Goal: Task Accomplishment & Management: Manage account settings

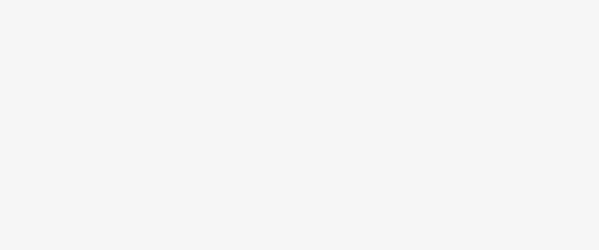
click at [219, 152] on body at bounding box center [299, 125] width 599 height 250
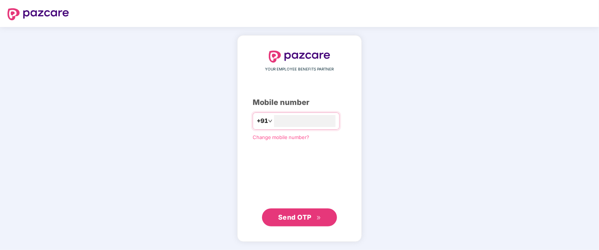
type input "**********"
click at [303, 215] on span "Send OTP" at bounding box center [294, 217] width 33 height 8
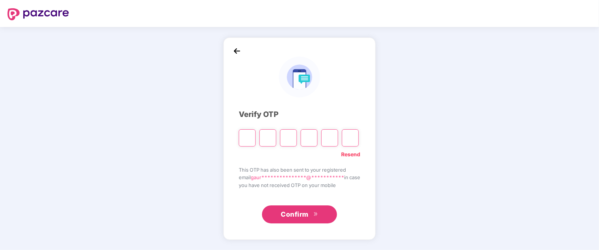
type input "*"
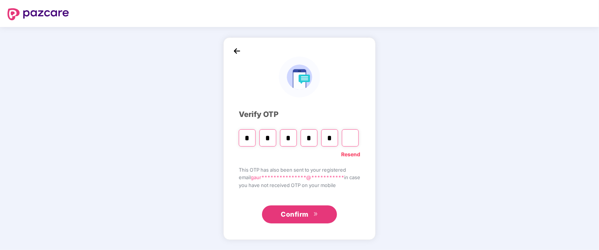
type input "*"
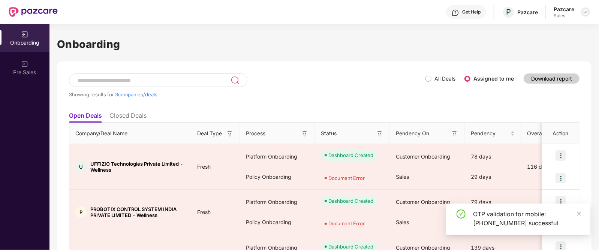
click at [587, 16] on div at bounding box center [585, 12] width 9 height 9
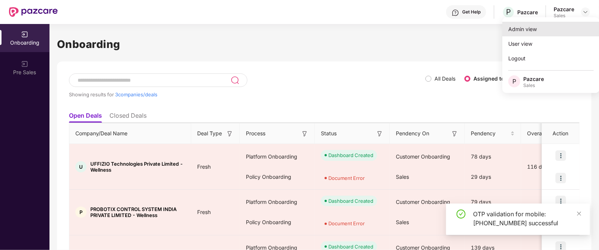
click at [526, 31] on div "Admin view" at bounding box center [552, 29] width 98 height 15
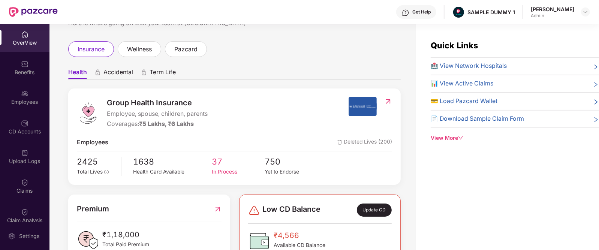
scroll to position [31, 0]
drag, startPoint x: 109, startPoint y: 125, endPoint x: 203, endPoint y: 126, distance: 93.4
click at [203, 126] on div "Coverages: ₹5 Lakhs, ₹6 Lakhs" at bounding box center [157, 123] width 101 height 9
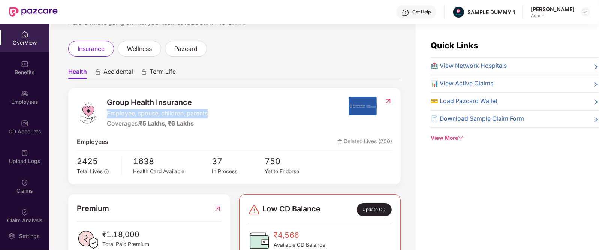
drag, startPoint x: 106, startPoint y: 111, endPoint x: 230, endPoint y: 115, distance: 123.8
click at [230, 115] on div "Group Health Insurance Employee, spouse, children, parents Coverages: ₹5 Lakhs,…" at bounding box center [213, 113] width 272 height 32
click at [416, 13] on div "Get Help" at bounding box center [417, 12] width 40 height 14
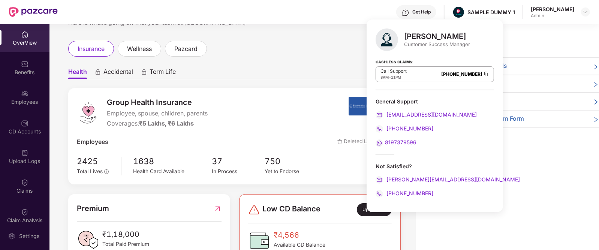
click at [273, 67] on ul "Health Accidental Term Life" at bounding box center [234, 71] width 333 height 15
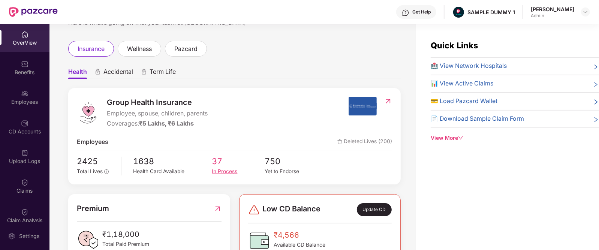
scroll to position [112, 0]
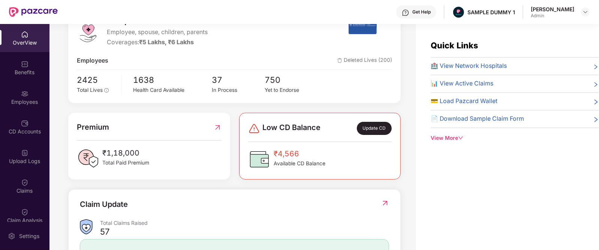
click at [297, 134] on span "Low CD Balance" at bounding box center [292, 128] width 58 height 13
click at [364, 129] on div "Update CD" at bounding box center [374, 128] width 35 height 13
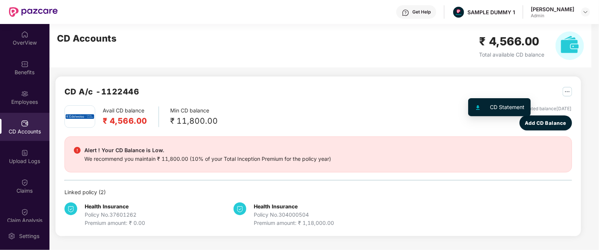
click at [563, 90] on img "button" at bounding box center [567, 91] width 9 height 9
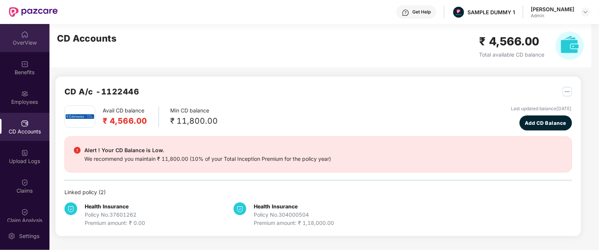
click at [29, 35] on div "OverView" at bounding box center [25, 38] width 50 height 28
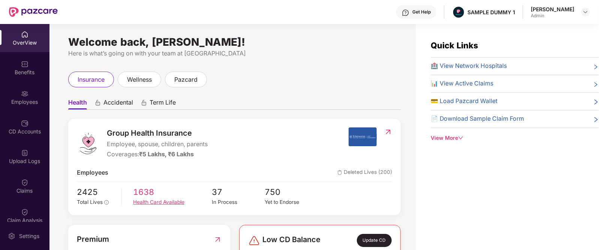
click at [146, 195] on span "1638" at bounding box center [172, 192] width 79 height 13
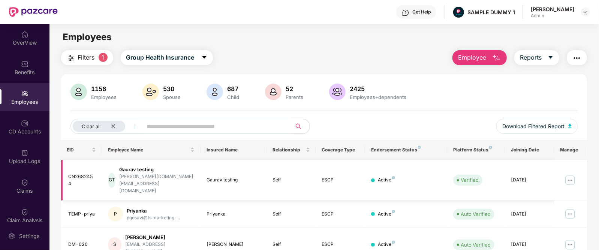
click at [571, 174] on img at bounding box center [571, 180] width 12 height 12
click at [26, 51] on div "OverView" at bounding box center [25, 38] width 50 height 28
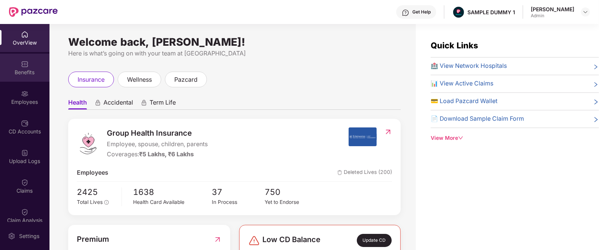
click at [30, 69] on div "Benefits" at bounding box center [25, 73] width 50 height 8
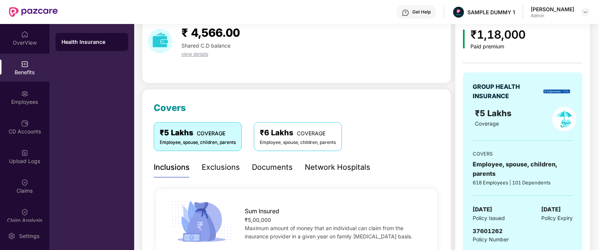
scroll to position [32, 0]
click at [215, 168] on div "Exclusions" at bounding box center [221, 168] width 38 height 12
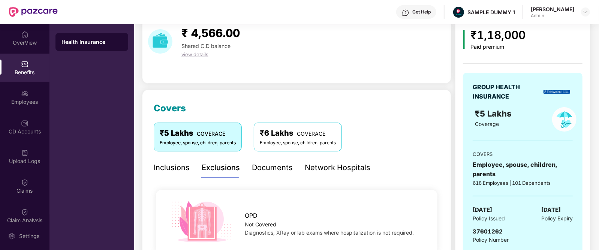
click at [268, 168] on div "Documents" at bounding box center [272, 168] width 41 height 12
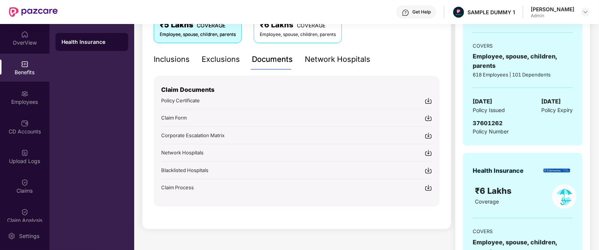
scroll to position [144, 0]
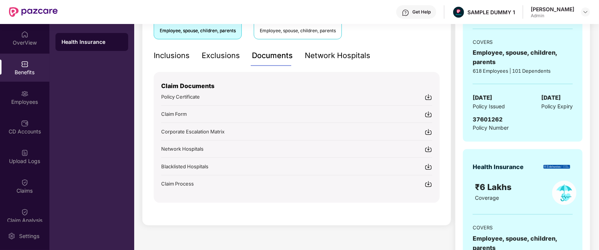
click at [430, 95] on img at bounding box center [429, 97] width 8 height 8
click at [161, 56] on div "Inclusions" at bounding box center [172, 56] width 36 height 12
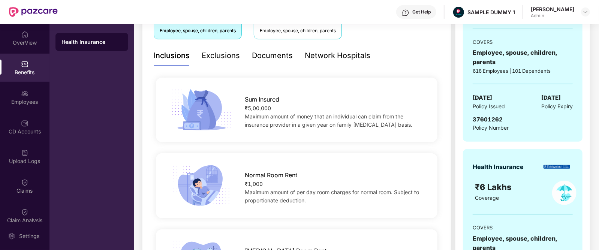
click at [221, 57] on div "Exclusions" at bounding box center [221, 56] width 38 height 12
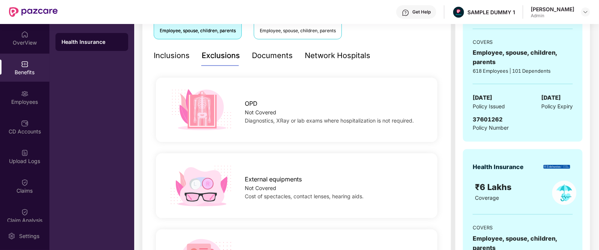
click at [261, 59] on div "Documents" at bounding box center [272, 56] width 41 height 12
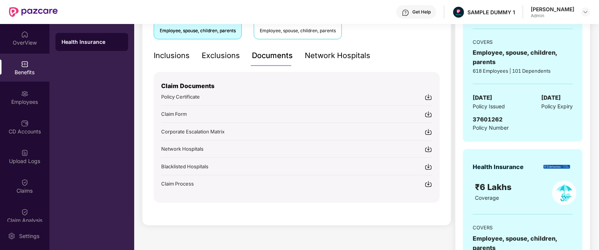
click at [427, 129] on img at bounding box center [429, 132] width 8 height 8
click at [428, 129] on img at bounding box center [429, 132] width 8 height 8
click at [330, 53] on div "Network Hospitals" at bounding box center [338, 56] width 66 height 12
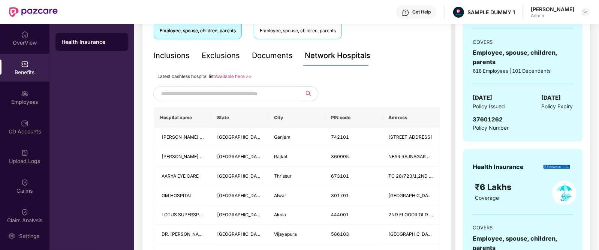
click at [215, 92] on input "text" at bounding box center [225, 93] width 128 height 11
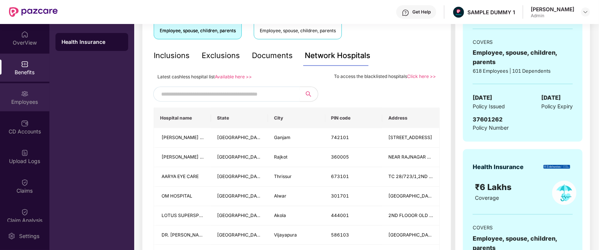
click at [15, 97] on div "Employees" at bounding box center [25, 97] width 50 height 28
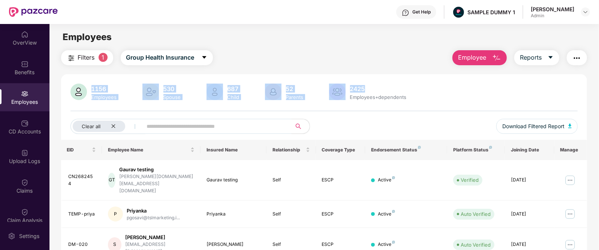
drag, startPoint x: 92, startPoint y: 88, endPoint x: 400, endPoint y: 84, distance: 308.0
click at [400, 84] on div "1156 Employees 530 Spouse 687 Child 52 Parents 2425 Employees+dependents" at bounding box center [325, 93] width 508 height 18
click at [182, 57] on span "Group Health Insurance" at bounding box center [160, 57] width 68 height 9
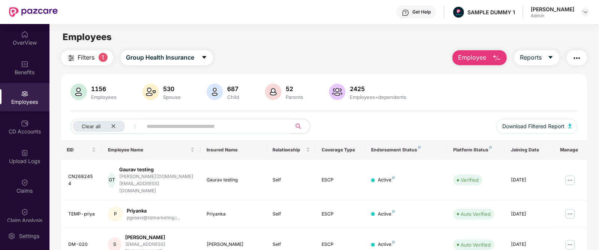
click at [283, 57] on div "Filters 1 Group Health Insurance Employee Reports" at bounding box center [324, 57] width 527 height 15
click at [492, 63] on button "Employee" at bounding box center [480, 57] width 54 height 15
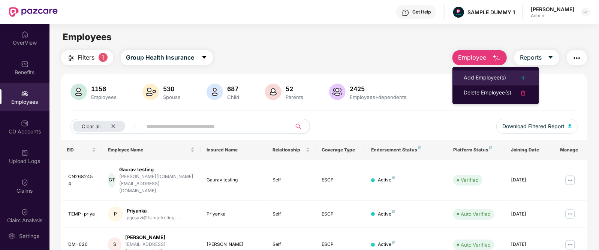
click at [492, 76] on div "Add Employee(s)" at bounding box center [485, 78] width 42 height 9
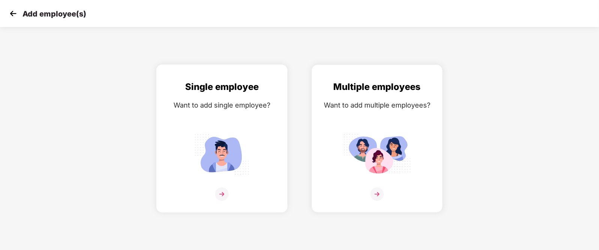
click at [221, 201] on img at bounding box center [222, 195] width 14 height 14
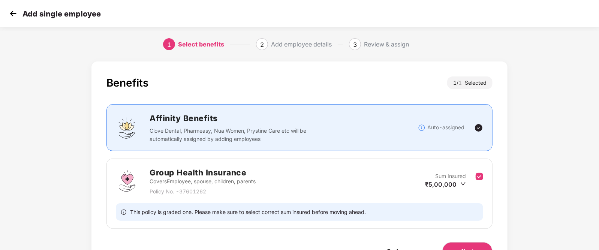
scroll to position [44, 0]
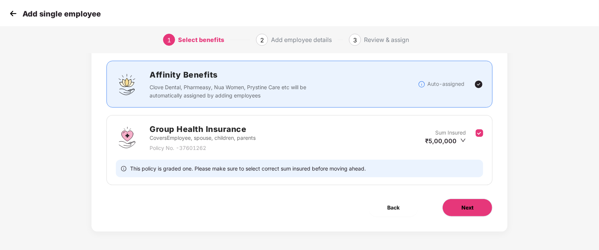
click at [462, 208] on span "Next" at bounding box center [468, 208] width 12 height 8
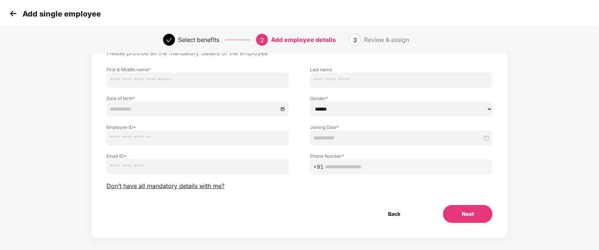
scroll to position [0, 0]
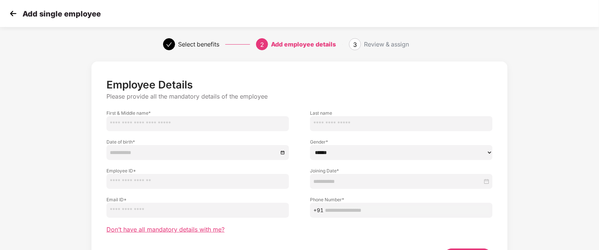
click at [196, 231] on span "Don’t have all mandatory details with me?" at bounding box center [166, 230] width 118 height 8
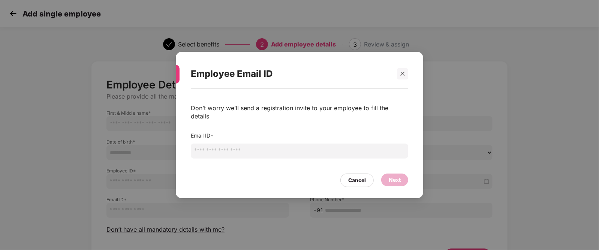
click at [220, 145] on input "email" at bounding box center [300, 151] width 218 height 15
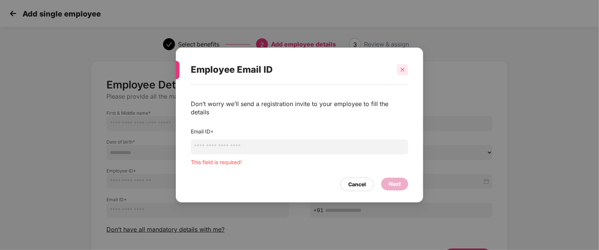
click at [401, 75] on div at bounding box center [402, 69] width 11 height 11
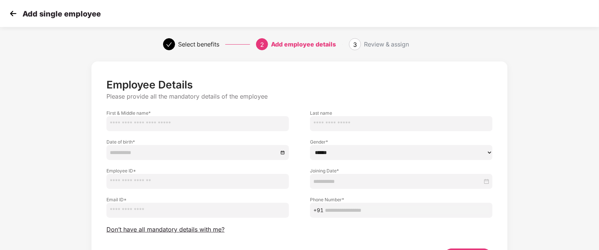
click at [12, 14] on img at bounding box center [13, 13] width 11 height 11
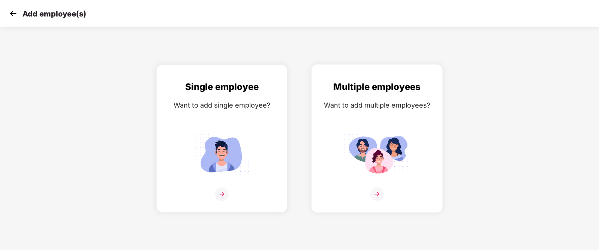
click at [378, 201] on img at bounding box center [378, 195] width 14 height 14
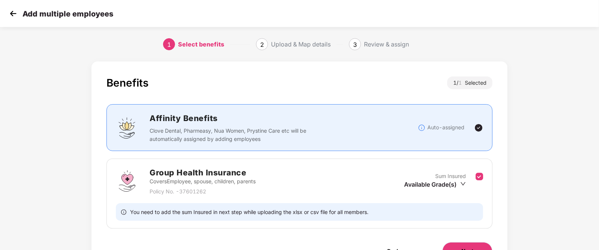
click at [463, 246] on button "Next" at bounding box center [468, 251] width 50 height 18
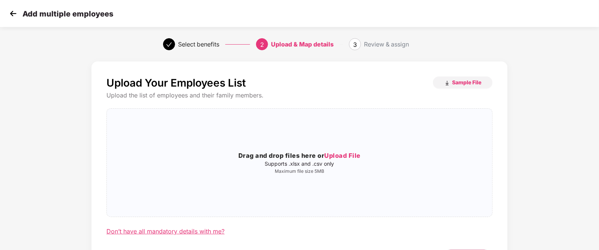
click at [156, 232] on div "Don’t have all mandatory details with me?" at bounding box center [166, 232] width 118 height 8
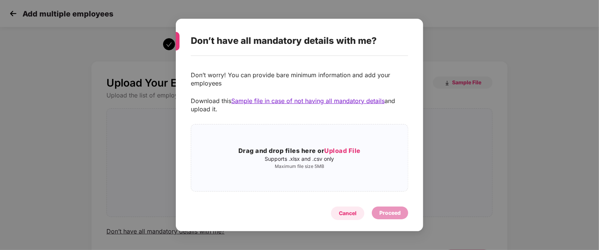
click at [353, 212] on div "Cancel" at bounding box center [348, 213] width 18 height 8
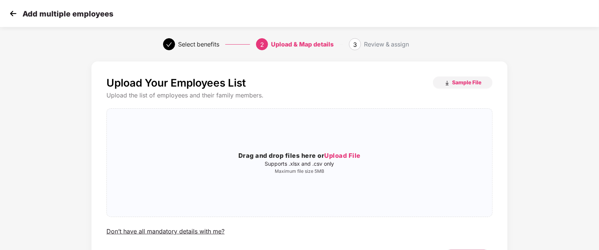
click at [14, 14] on img at bounding box center [13, 13] width 11 height 11
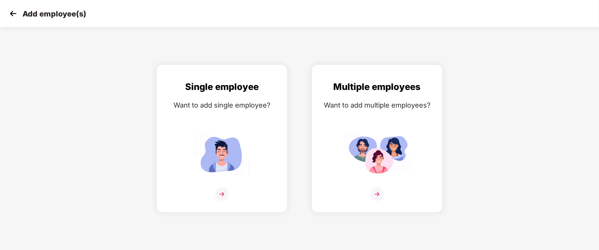
click at [14, 14] on img at bounding box center [13, 13] width 11 height 11
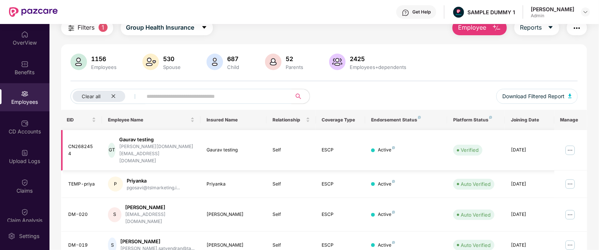
scroll to position [6, 0]
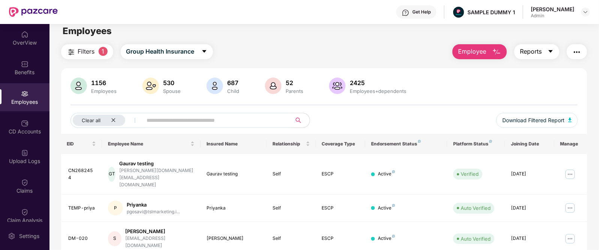
click at [545, 53] on button "Reports" at bounding box center [537, 51] width 45 height 15
click at [575, 57] on button "button" at bounding box center [577, 51] width 20 height 15
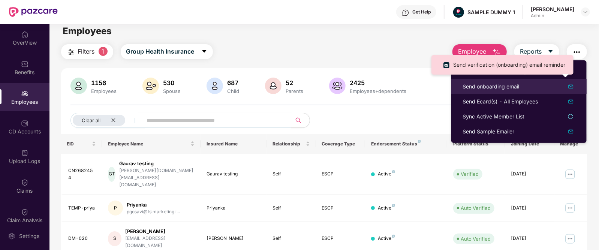
click at [474, 89] on div "Send onboarding email" at bounding box center [491, 87] width 57 height 8
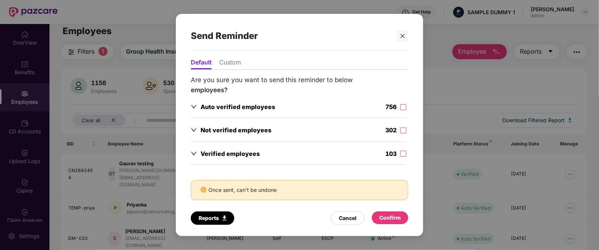
click at [227, 61] on li "Custom" at bounding box center [230, 64] width 22 height 11
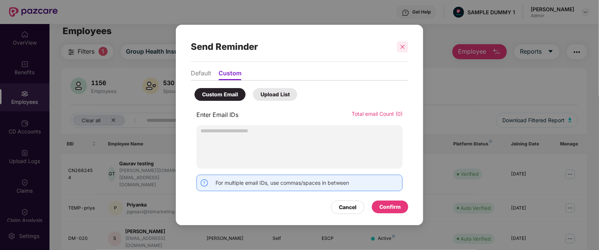
click at [404, 48] on icon "close" at bounding box center [402, 46] width 5 height 5
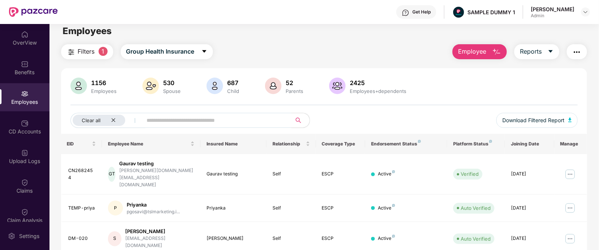
click at [579, 50] on img "button" at bounding box center [577, 52] width 9 height 9
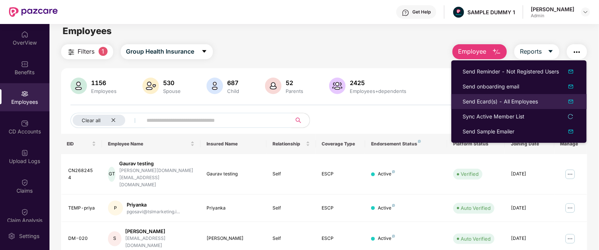
click at [459, 104] on li "Send Ecard(s) - All Employees" at bounding box center [519, 101] width 135 height 15
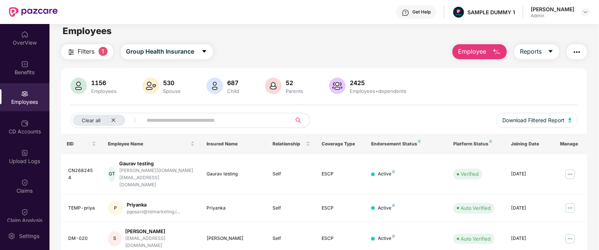
click at [567, 55] on div "Employee Reports" at bounding box center [516, 51] width 142 height 15
click at [577, 54] on img "button" at bounding box center [577, 52] width 9 height 9
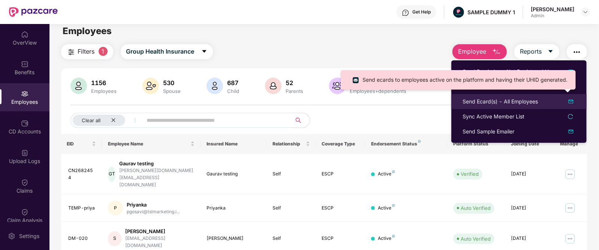
click at [538, 99] on div "Send Ecard(s) - All Employees" at bounding box center [500, 102] width 75 height 8
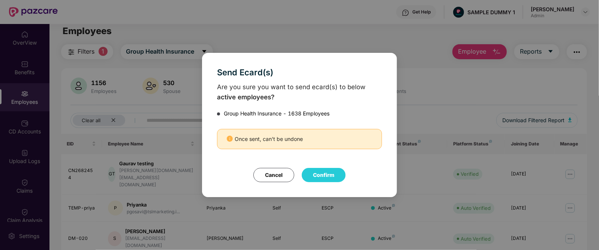
click at [277, 173] on button "Cancel" at bounding box center [274, 175] width 41 height 14
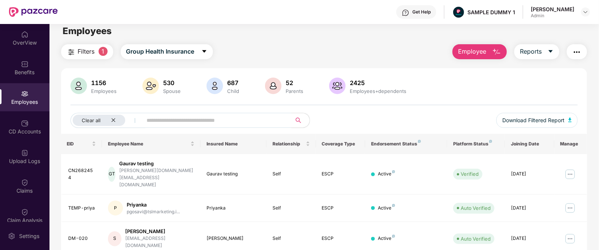
click at [575, 54] on img "button" at bounding box center [577, 52] width 9 height 9
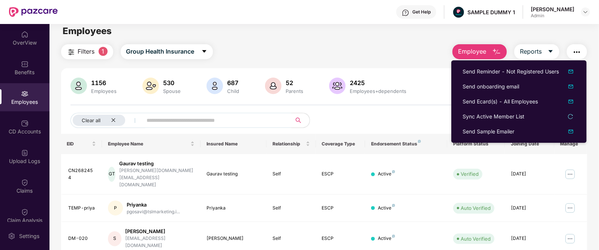
click at [389, 108] on div "1156 Employees 530 Spouse 687 Child 52 Parents 2425 Employees+dependents Clear …" at bounding box center [324, 106] width 527 height 56
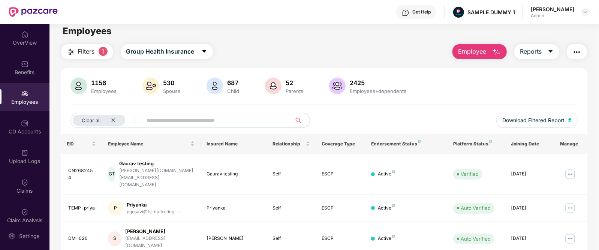
click at [575, 54] on img "button" at bounding box center [577, 52] width 9 height 9
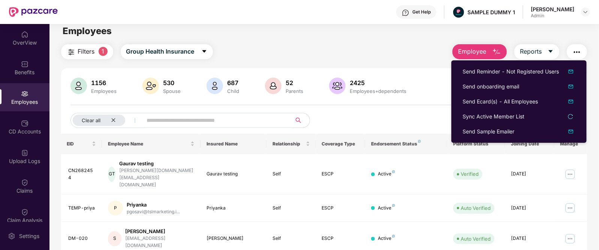
click at [194, 123] on input "text" at bounding box center [214, 120] width 135 height 11
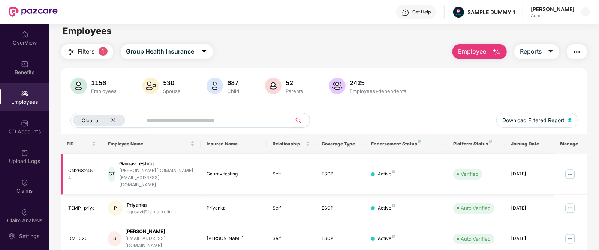
click at [569, 168] on img at bounding box center [571, 174] width 12 height 12
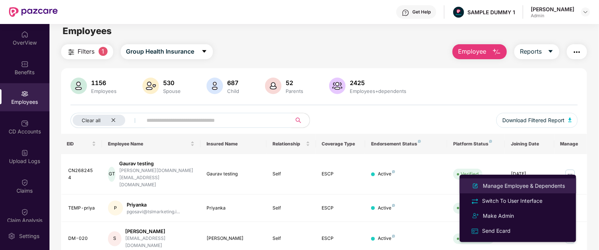
click at [507, 188] on div "Manage Employee & Dependents" at bounding box center [524, 186] width 85 height 8
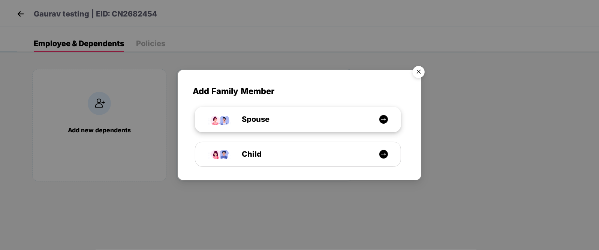
click at [275, 122] on div "Spouse" at bounding box center [302, 120] width 154 height 12
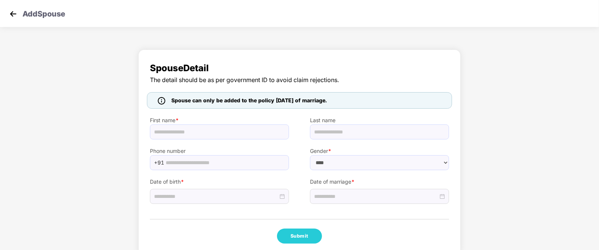
select select "******"
click at [14, 12] on img at bounding box center [13, 13] width 11 height 11
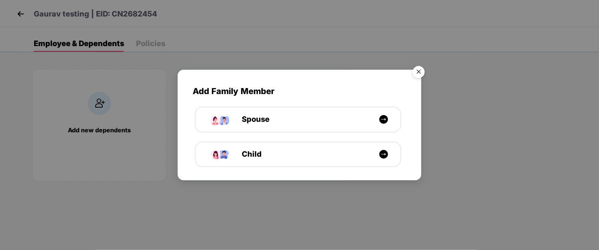
click at [422, 70] on img "Close" at bounding box center [419, 73] width 21 height 21
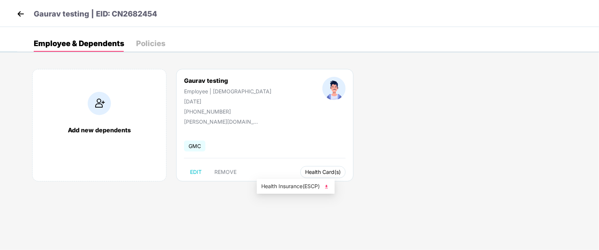
click at [305, 171] on span "Health Card(s)" at bounding box center [323, 172] width 36 height 4
click at [308, 186] on span "Health Insurance(ESCP)" at bounding box center [295, 186] width 69 height 8
click at [194, 173] on span "EDIT" at bounding box center [196, 172] width 12 height 6
select select "****"
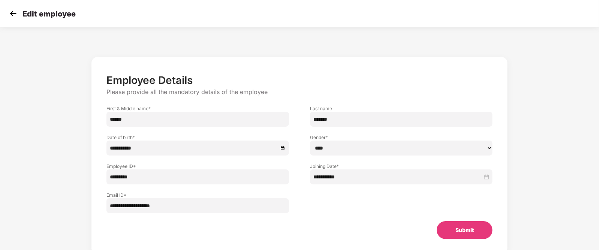
click at [11, 13] on img at bounding box center [13, 13] width 11 height 11
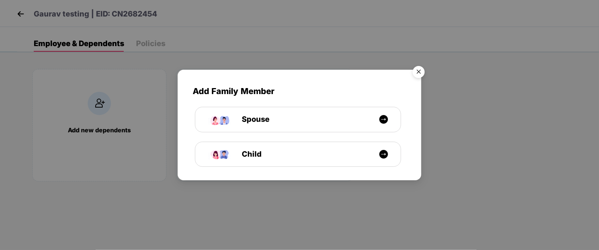
click at [417, 73] on img "Close" at bounding box center [419, 73] width 21 height 21
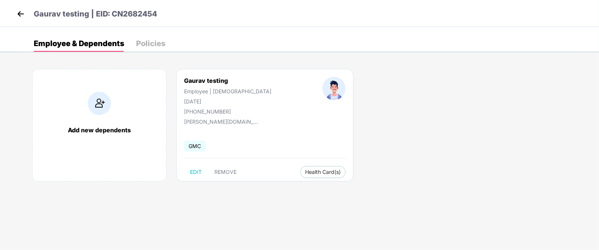
click at [20, 15] on img at bounding box center [20, 13] width 11 height 11
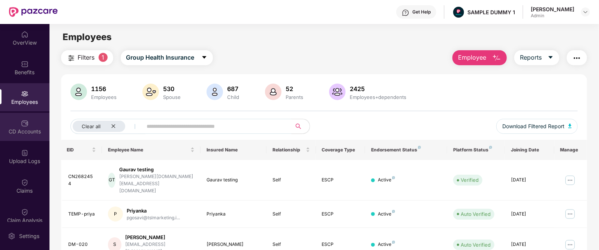
click at [17, 131] on div "CD Accounts" at bounding box center [25, 132] width 50 height 8
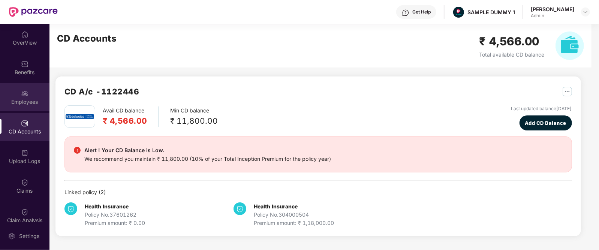
click at [22, 104] on div "Employees" at bounding box center [25, 102] width 50 height 8
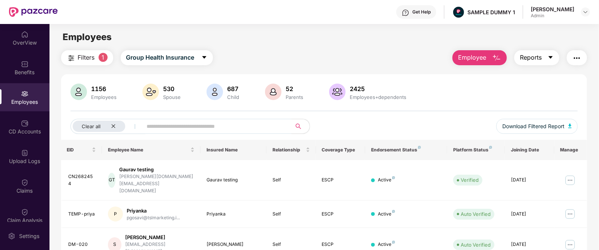
click at [540, 59] on span "Reports" at bounding box center [531, 57] width 22 height 9
click at [21, 213] on img at bounding box center [25, 213] width 8 height 8
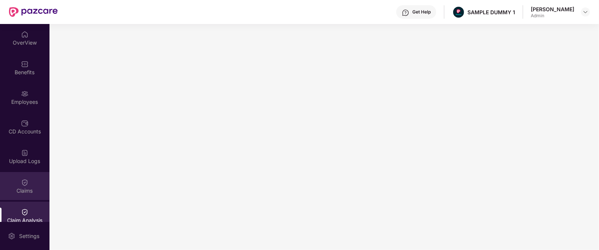
click at [18, 193] on div "Claims" at bounding box center [25, 191] width 50 height 8
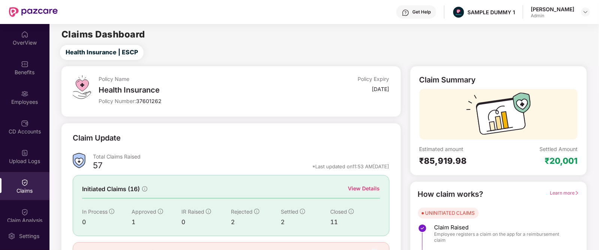
click at [362, 185] on div "View Details" at bounding box center [364, 189] width 32 height 8
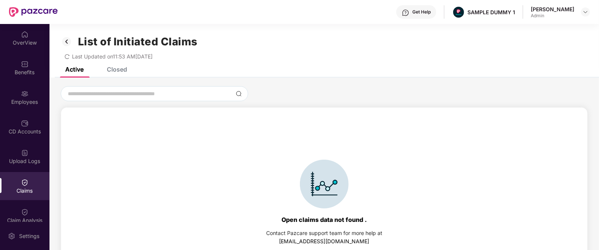
click at [120, 70] on div "Closed" at bounding box center [117, 70] width 20 height 8
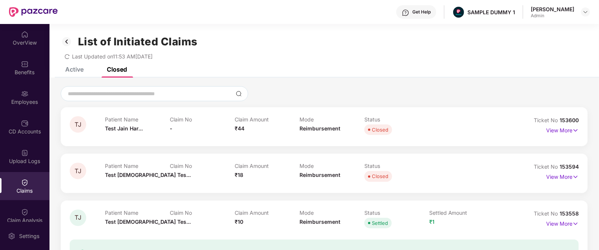
click at [478, 129] on div "Patient Name Test Jain Har... Claim No - Claim Amount ₹44 Mode Reimbursement St…" at bounding box center [299, 126] width 389 height 21
click at [571, 133] on p "View More" at bounding box center [563, 130] width 33 height 10
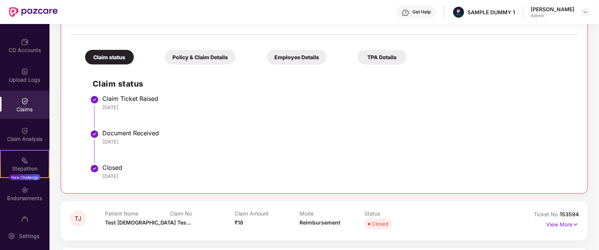
scroll to position [96, 0]
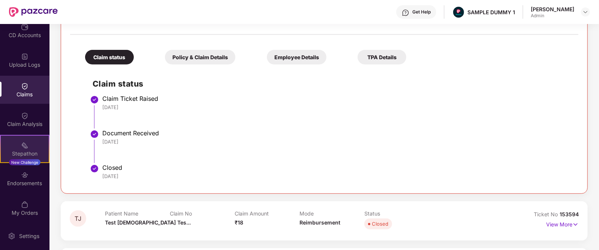
click at [19, 146] on div "Stepathon New Challenge" at bounding box center [25, 149] width 50 height 28
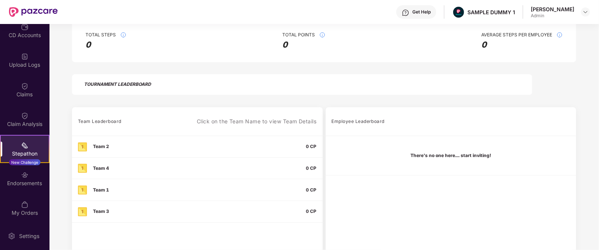
scroll to position [150, 0]
click at [21, 177] on img at bounding box center [25, 175] width 8 height 8
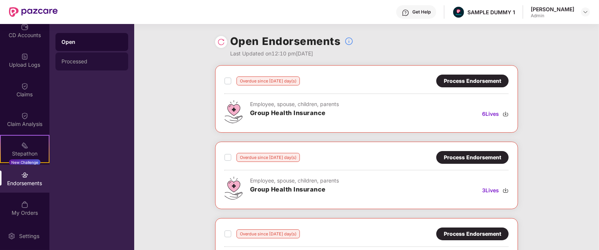
click at [76, 62] on div "Processed" at bounding box center [92, 62] width 61 height 6
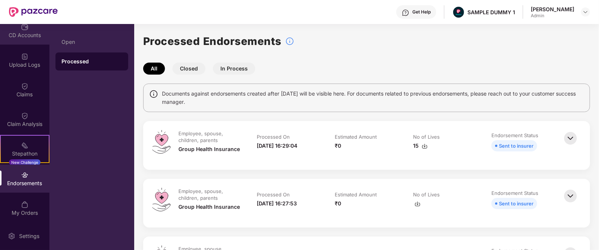
click at [23, 31] on div "CD Accounts" at bounding box center [25, 31] width 50 height 28
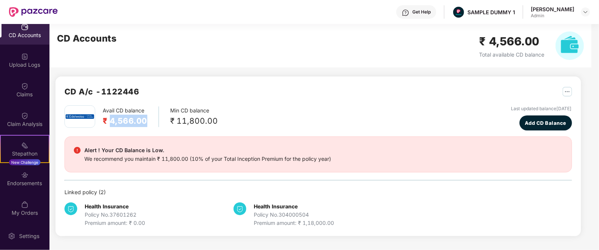
drag, startPoint x: 109, startPoint y: 120, endPoint x: 154, endPoint y: 119, distance: 45.0
click at [154, 119] on div "Avail CD balance ₹ 4,566.00" at bounding box center [131, 117] width 56 height 21
click at [563, 90] on img "button" at bounding box center [567, 91] width 9 height 9
click at [24, 207] on img at bounding box center [25, 205] width 8 height 8
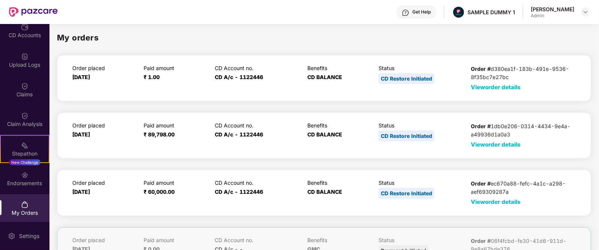
click at [480, 86] on span "View order details" at bounding box center [496, 87] width 50 height 7
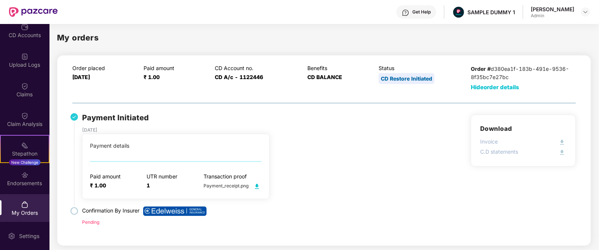
scroll to position [128, 0]
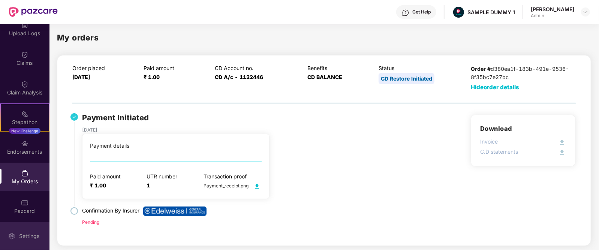
click at [26, 241] on div "Settings" at bounding box center [25, 236] width 50 height 28
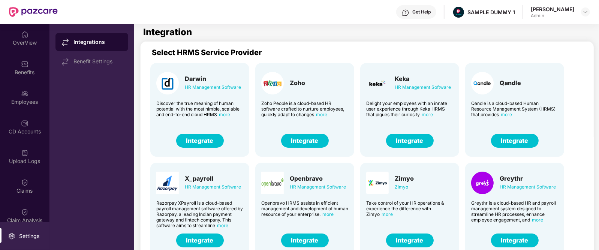
click at [309, 140] on button "Integrate" at bounding box center [305, 141] width 48 height 14
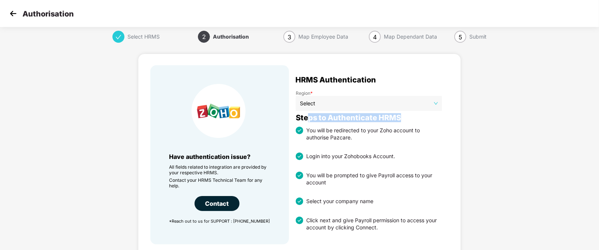
drag, startPoint x: 308, startPoint y: 119, endPoint x: 430, endPoint y: 143, distance: 123.9
click at [430, 143] on div "Region * Select Steps to Authenticate HRMS You will be redirected to your Zoho …" at bounding box center [369, 160] width 146 height 154
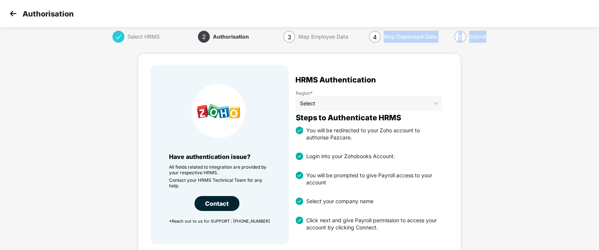
drag, startPoint x: 385, startPoint y: 39, endPoint x: 476, endPoint y: 48, distance: 92.3
click at [476, 48] on div "Select HRMS 2 Authorisation 3 Map Employee Data 4 Map Dependant Data 5 Submit H…" at bounding box center [299, 165] width 599 height 268
click at [503, 102] on div "Select HRMS 2 Authorisation 3 Map Employee Data 4 Map Dependant Data 5 Submit H…" at bounding box center [299, 165] width 599 height 268
click at [15, 15] on img at bounding box center [13, 13] width 11 height 11
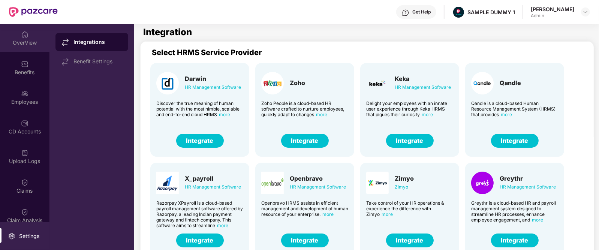
click at [26, 45] on div "OverView" at bounding box center [25, 43] width 50 height 8
